Goal: Task Accomplishment & Management: Complete application form

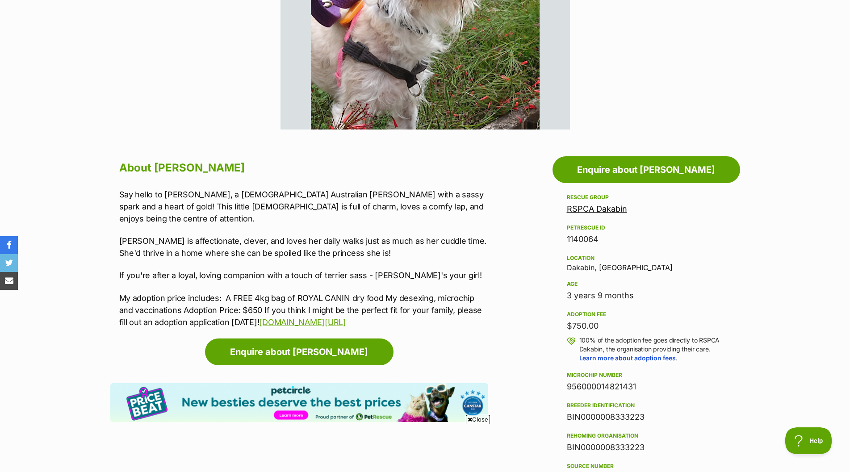
scroll to position [357, 0]
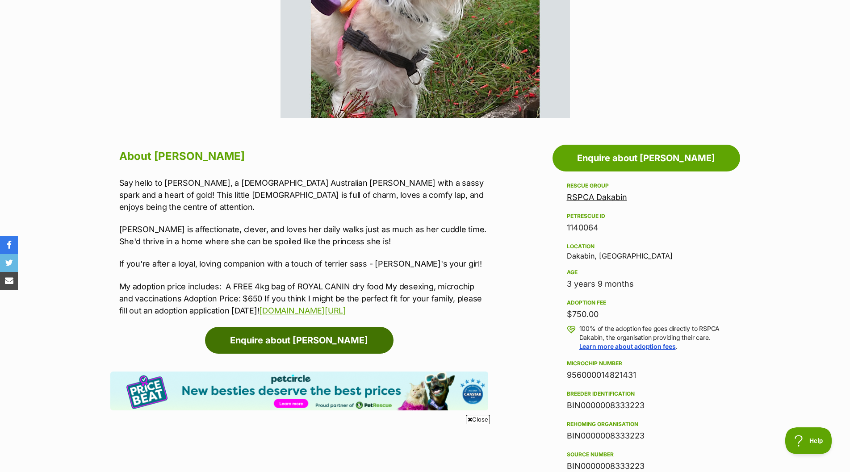
click at [289, 331] on link "Enquire about Molly" at bounding box center [299, 340] width 189 height 27
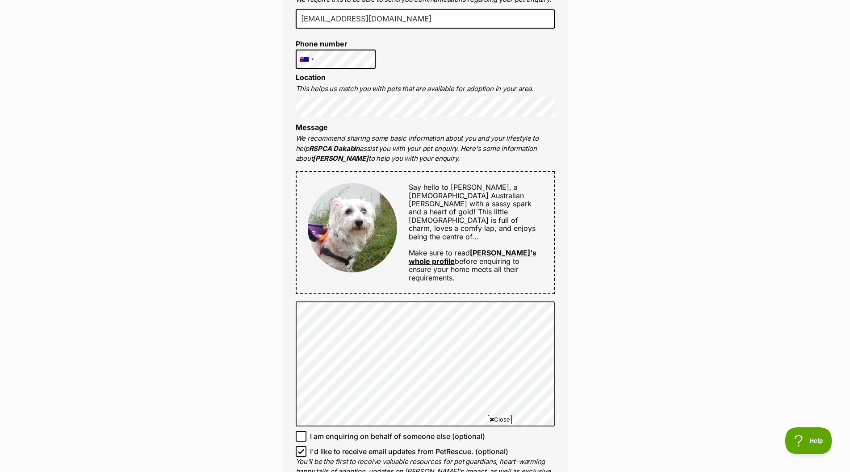
scroll to position [357, 0]
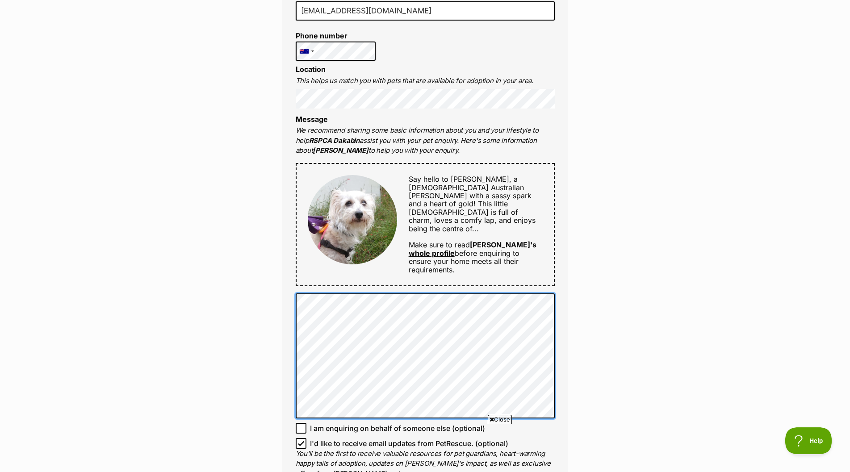
click at [290, 311] on div "Full name Tina Grisinger Email We require this to be able to send you communica…" at bounding box center [425, 214] width 286 height 578
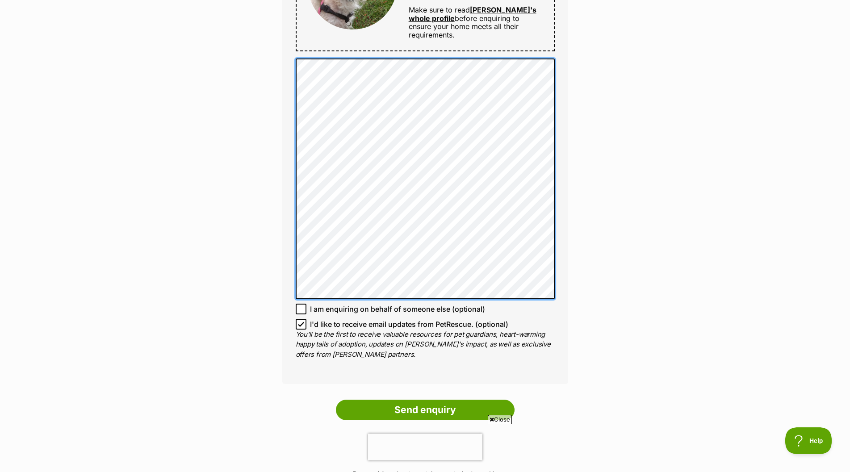
scroll to position [626, 0]
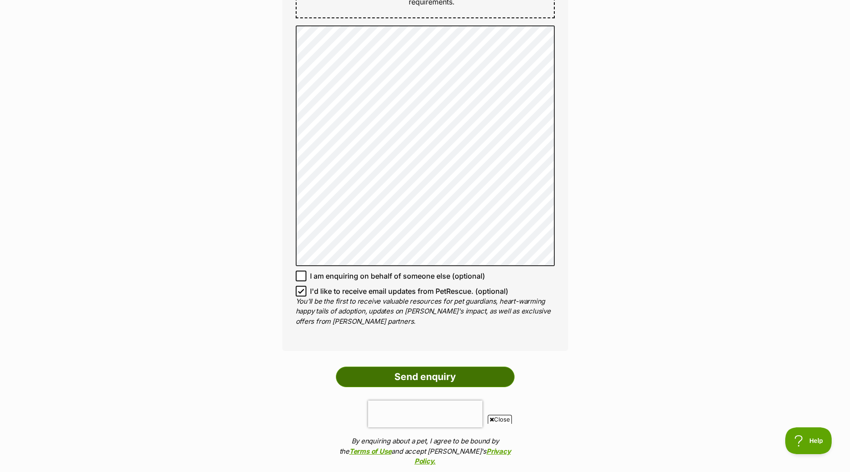
click at [395, 367] on input "Send enquiry" at bounding box center [425, 377] width 179 height 21
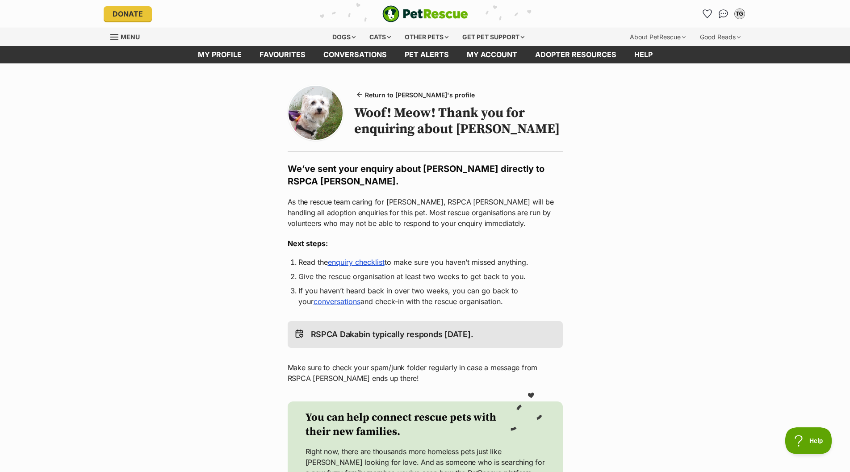
click at [312, 114] on img at bounding box center [316, 113] width 54 height 54
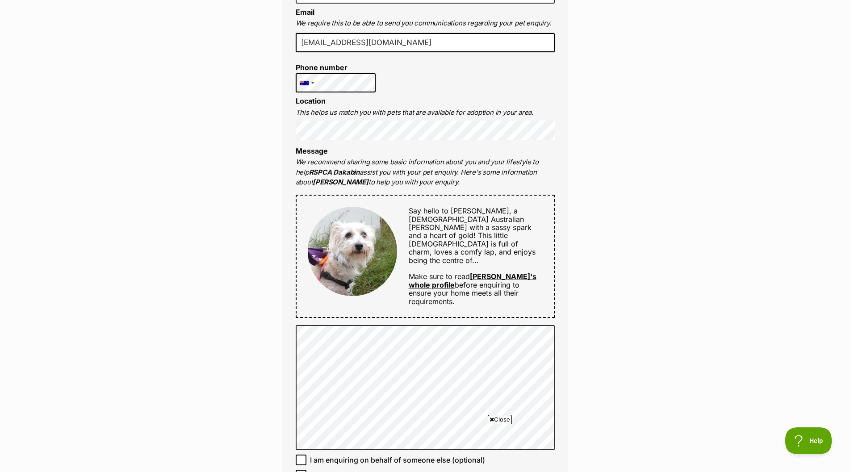
scroll to position [313, 0]
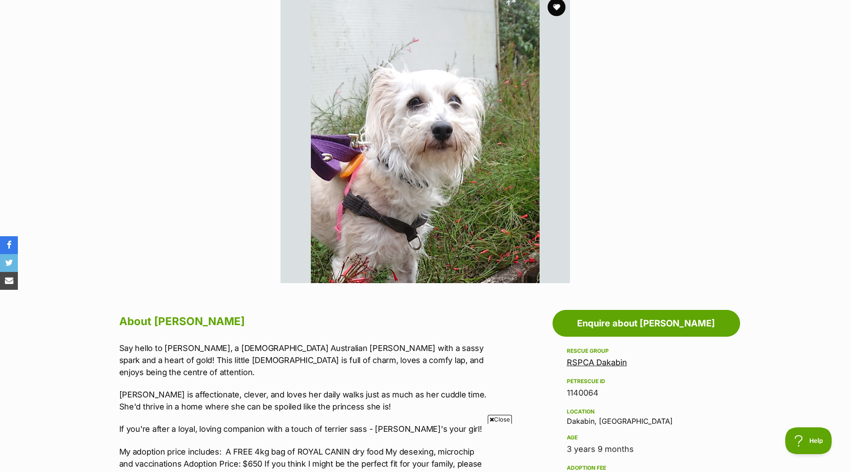
click at [498, 416] on span "Close" at bounding box center [500, 419] width 24 height 9
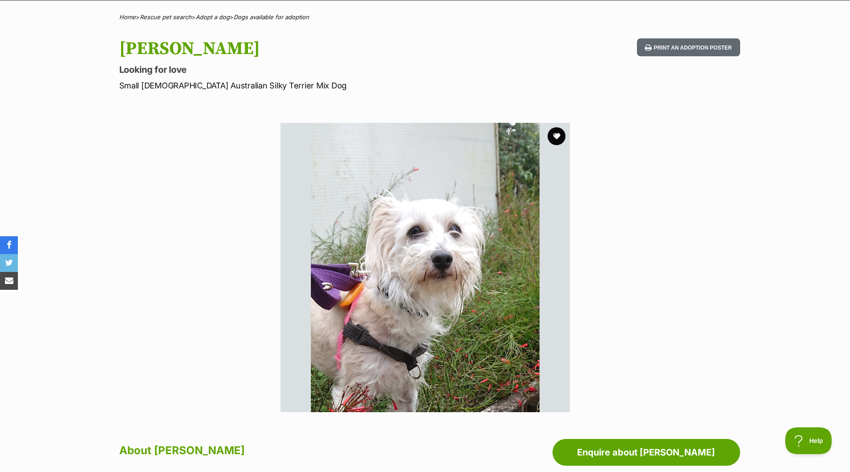
scroll to position [58, 0]
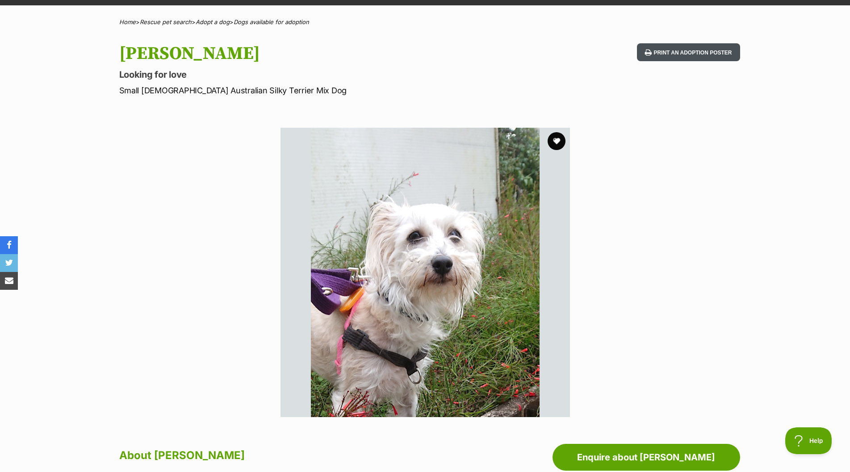
click at [646, 49] on icon at bounding box center [648, 52] width 7 height 7
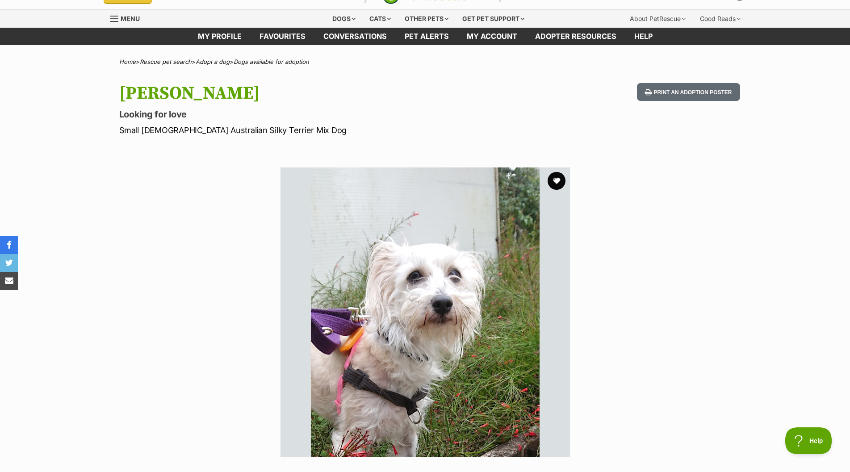
scroll to position [13, 0]
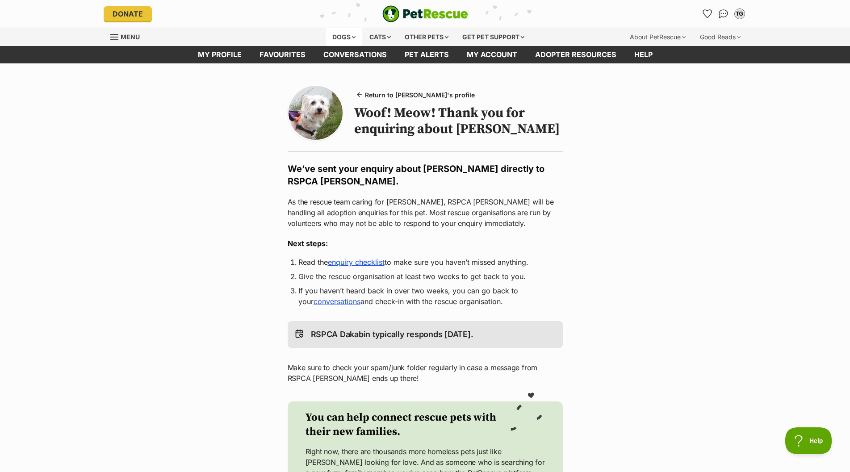
click at [353, 35] on div "Dogs" at bounding box center [344, 37] width 36 height 18
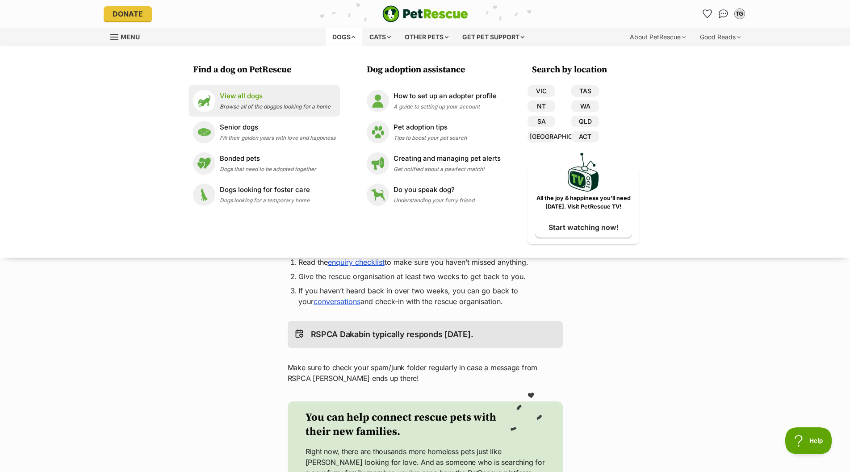
click at [229, 96] on p "View all dogs" at bounding box center [275, 96] width 111 height 10
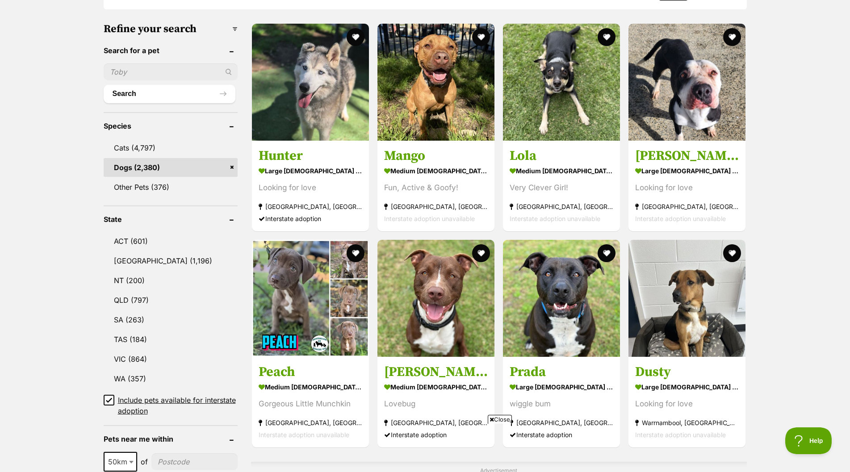
scroll to position [313, 0]
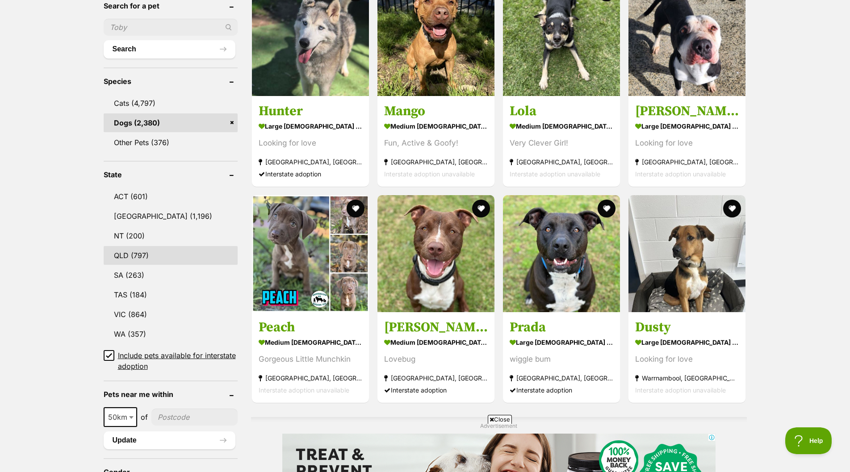
click at [123, 252] on link "QLD (797)" at bounding box center [171, 255] width 134 height 19
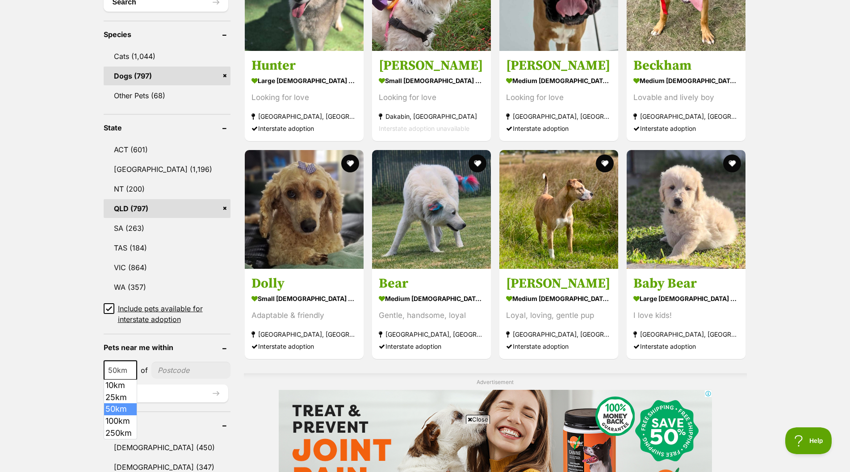
click at [129, 368] on span at bounding box center [132, 371] width 9 height 20
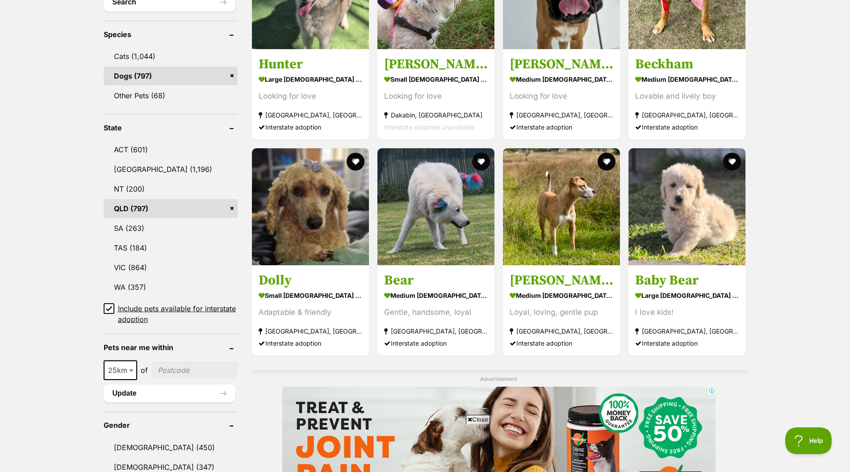
select select "25"
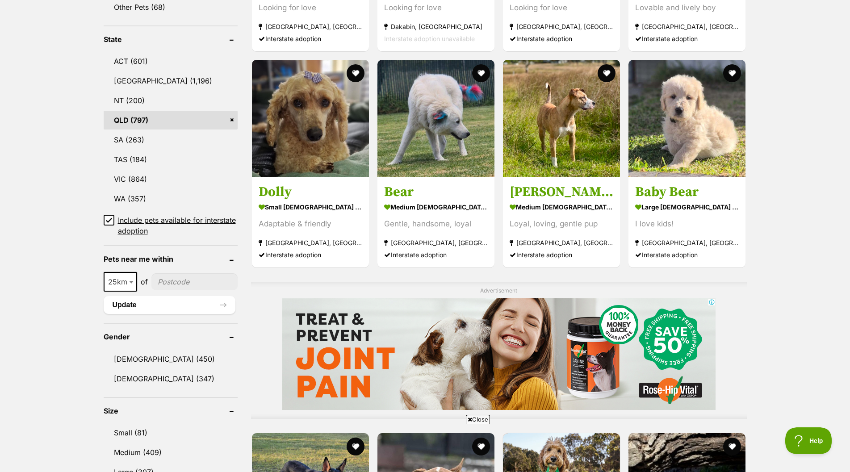
scroll to position [446, 0]
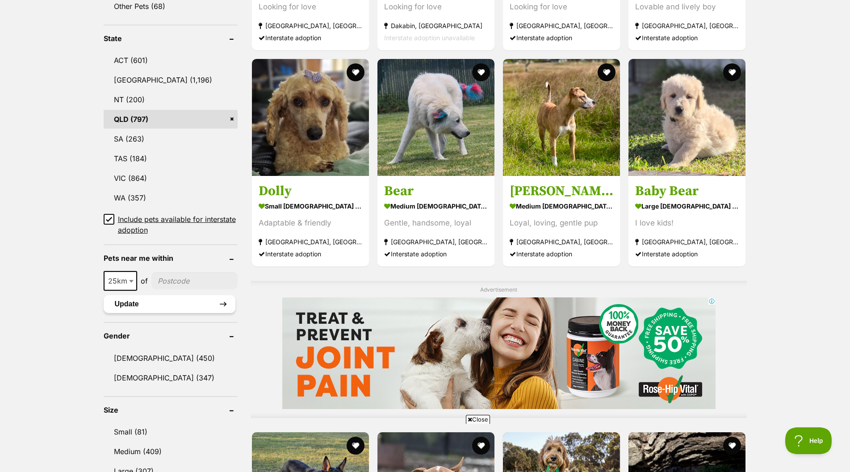
click at [126, 303] on button "Update" at bounding box center [170, 304] width 132 height 18
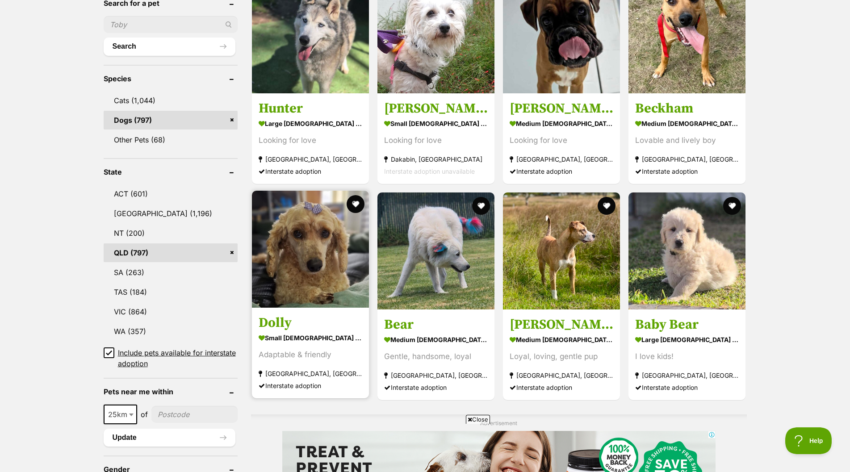
click at [293, 241] on img at bounding box center [310, 249] width 117 height 117
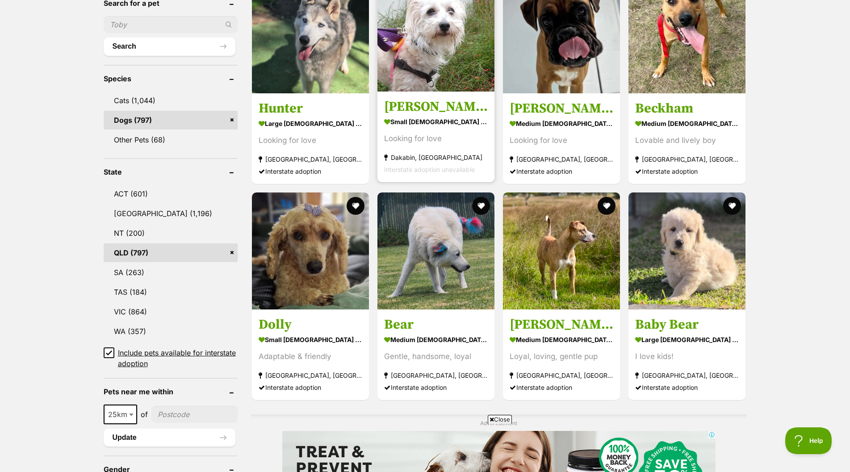
click at [426, 71] on img at bounding box center [436, 33] width 117 height 117
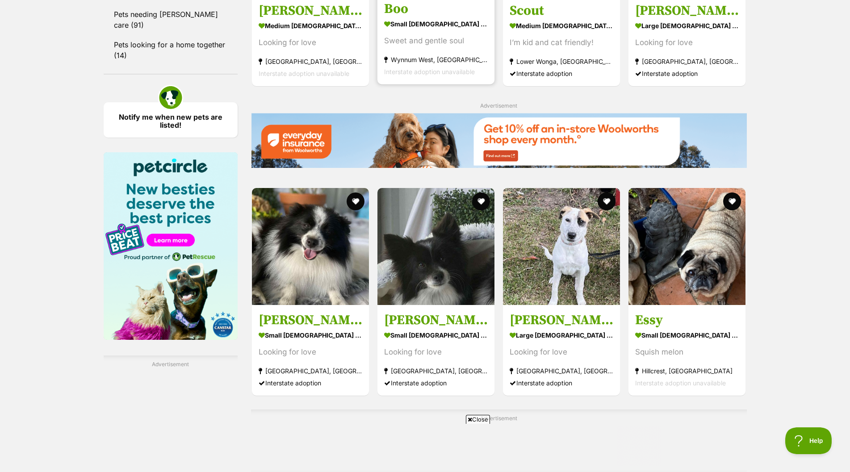
scroll to position [1251, 0]
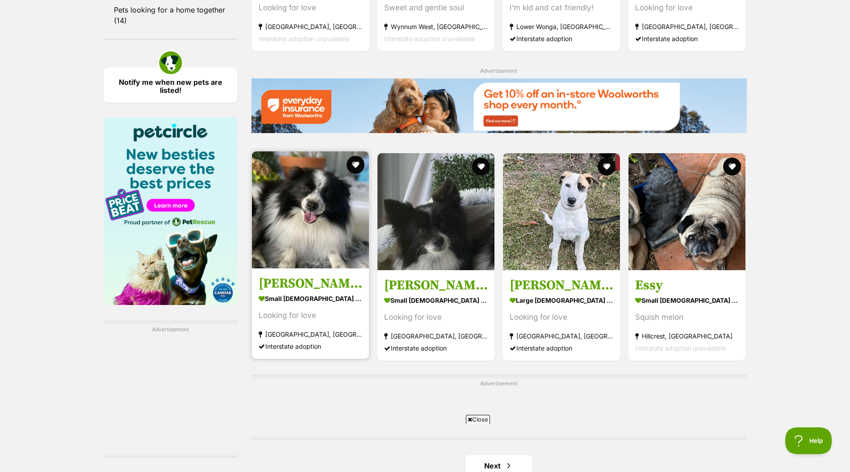
click at [316, 214] on img at bounding box center [310, 209] width 117 height 117
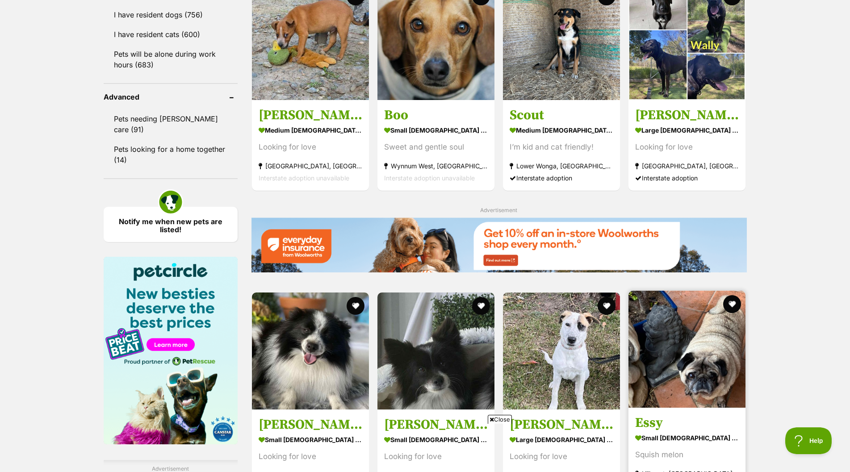
click at [683, 291] on img at bounding box center [687, 349] width 117 height 117
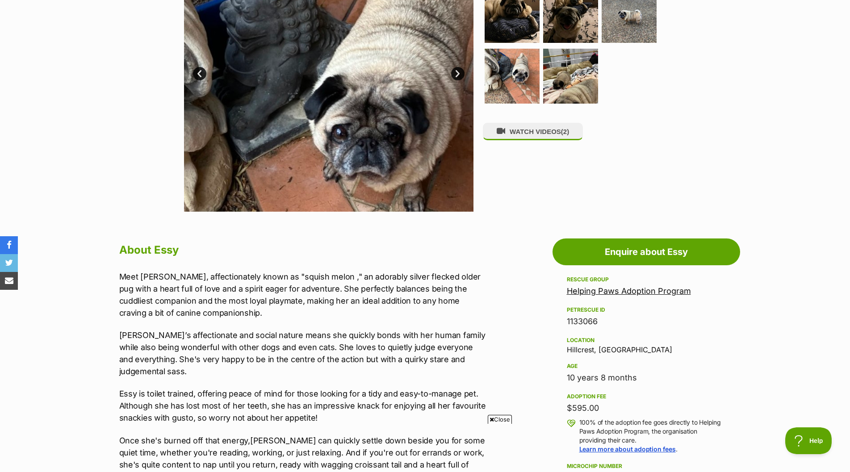
scroll to position [179, 0]
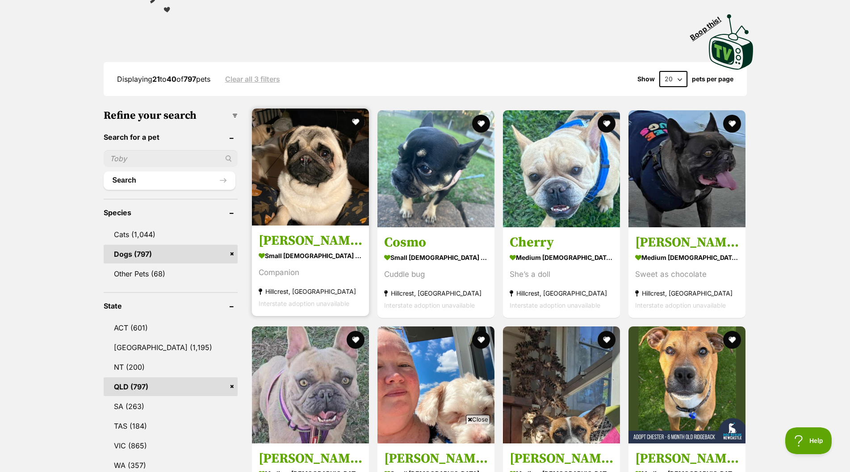
click at [303, 188] on img at bounding box center [310, 167] width 117 height 117
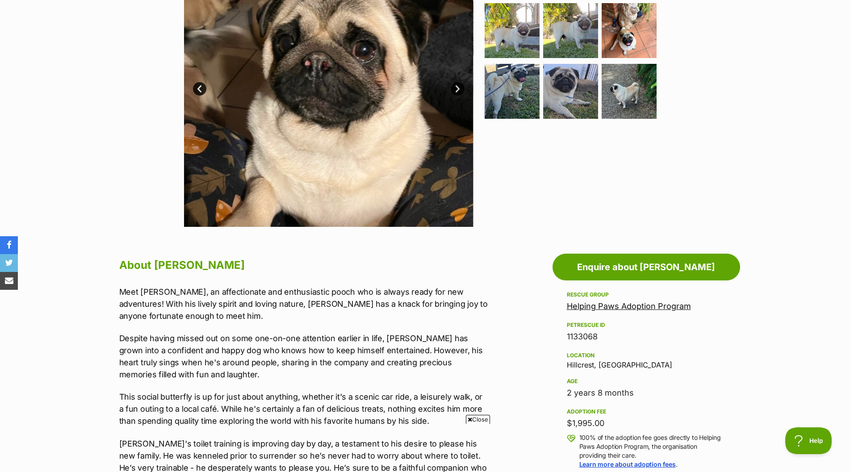
scroll to position [179, 0]
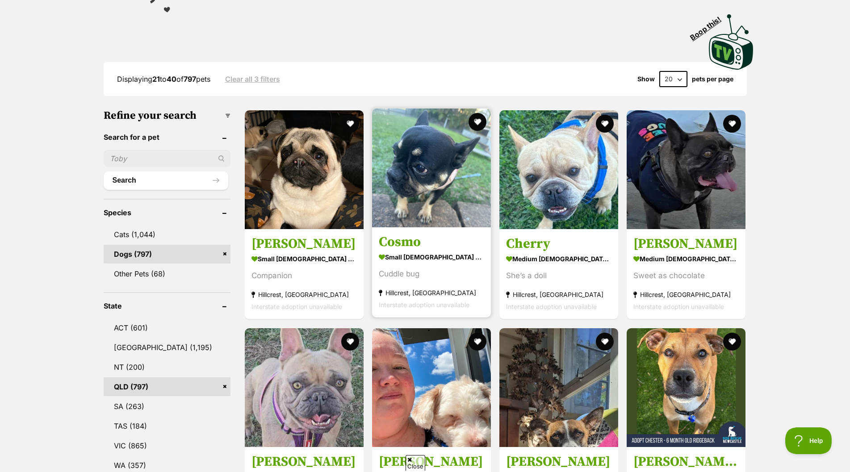
click at [442, 184] on img at bounding box center [431, 168] width 119 height 119
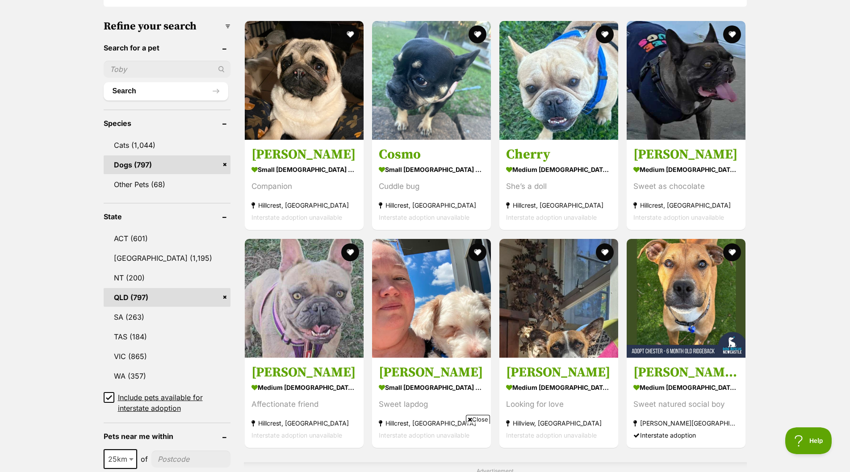
scroll to position [313, 0]
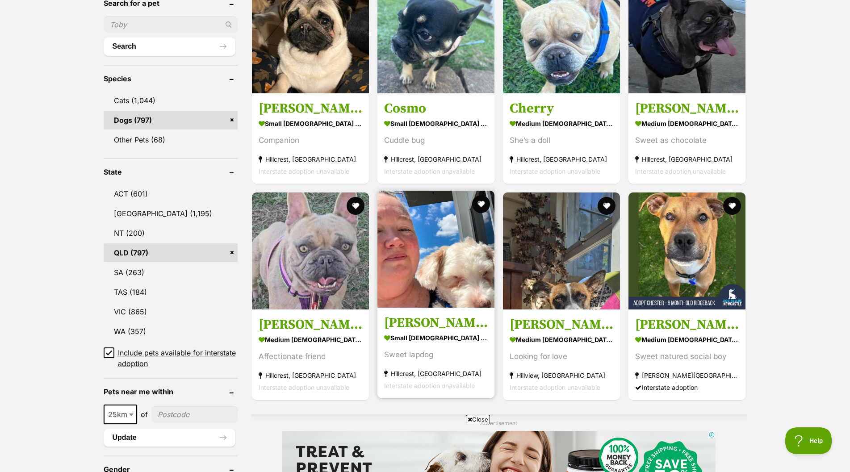
click at [441, 256] on img at bounding box center [436, 249] width 117 height 117
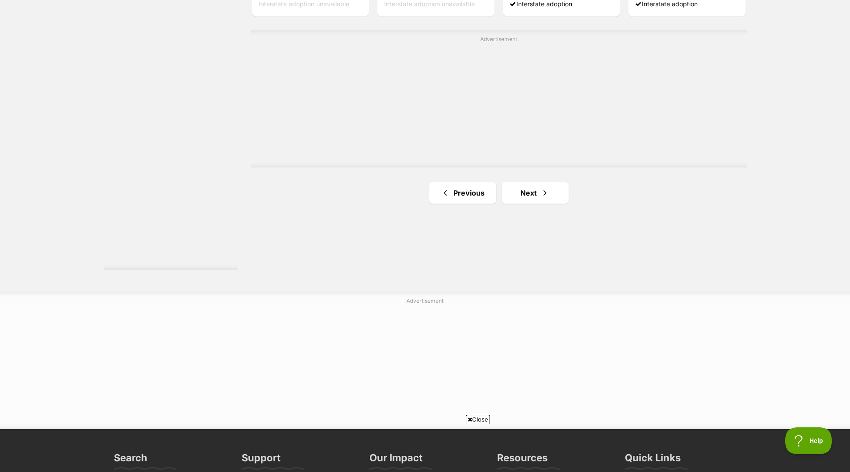
scroll to position [1564, 0]
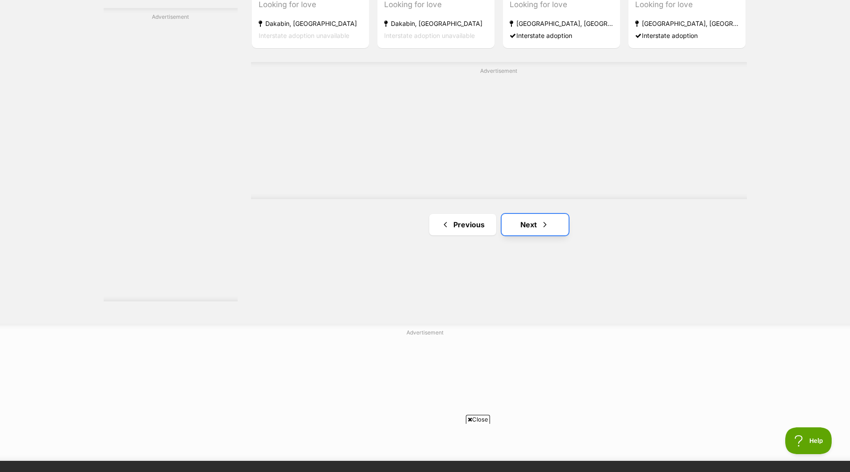
click at [524, 224] on link "Next" at bounding box center [535, 224] width 67 height 21
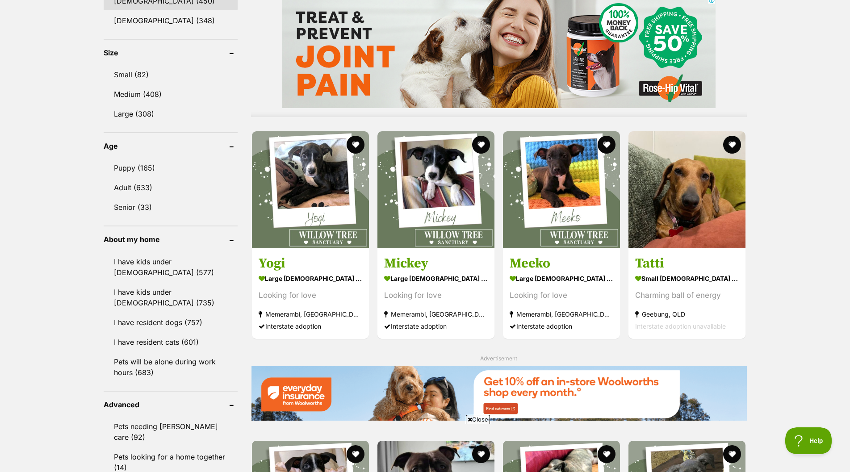
scroll to position [804, 0]
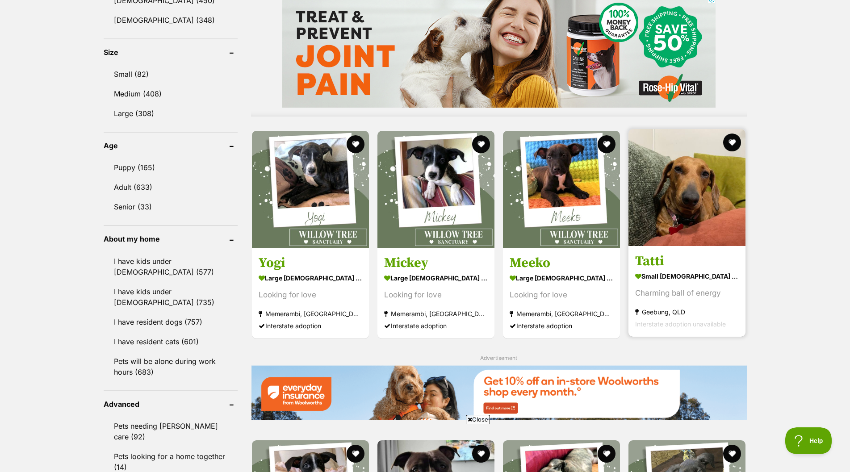
click at [690, 219] on img at bounding box center [687, 187] width 117 height 117
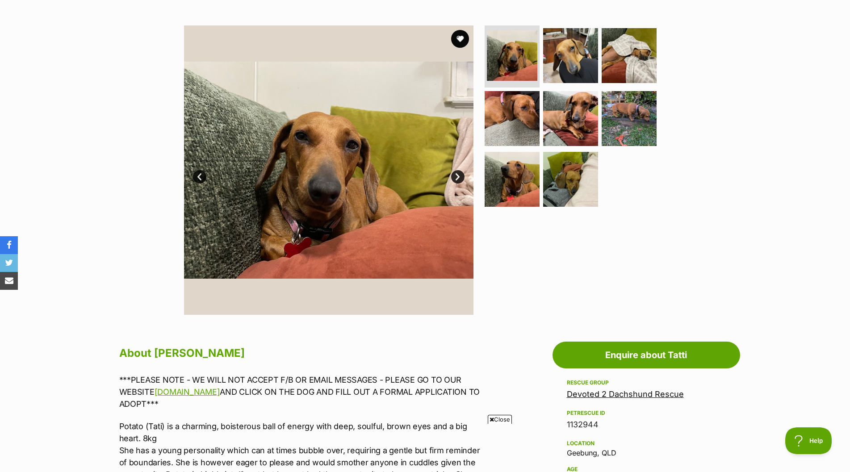
scroll to position [45, 0]
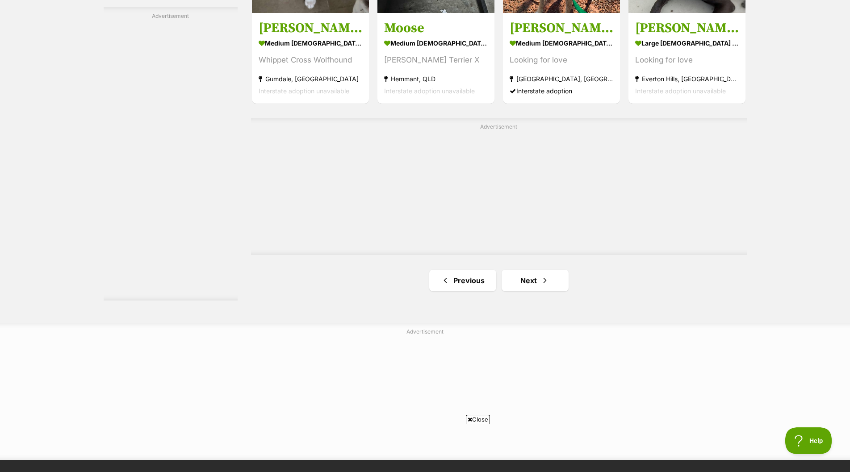
scroll to position [1604, 0]
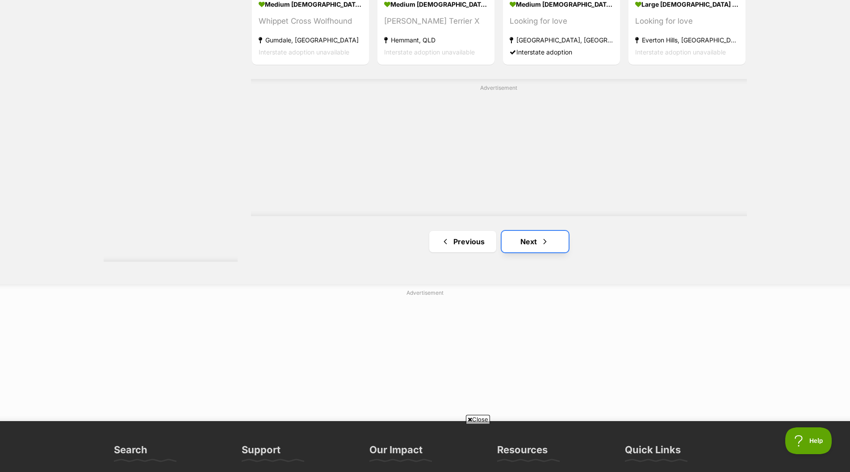
click at [526, 237] on link "Next" at bounding box center [535, 241] width 67 height 21
